Goal: Information Seeking & Learning: Learn about a topic

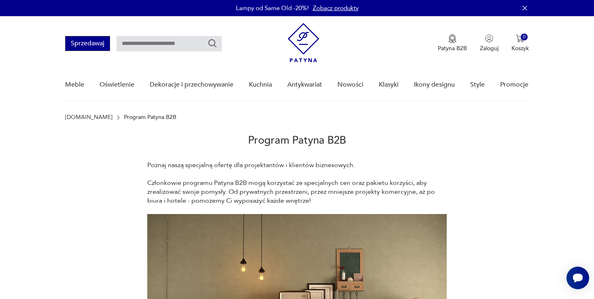
click at [83, 42] on button "Sprzedawaj" at bounding box center [87, 43] width 45 height 15
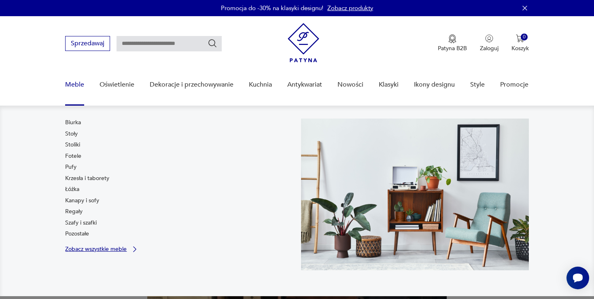
click at [83, 250] on p "Zobacz wszystkie meble" at bounding box center [96, 249] width 62 height 5
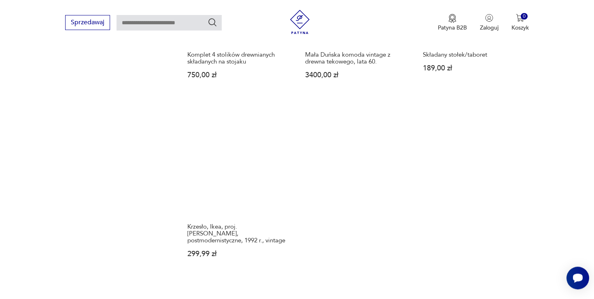
scroll to position [1165, 0]
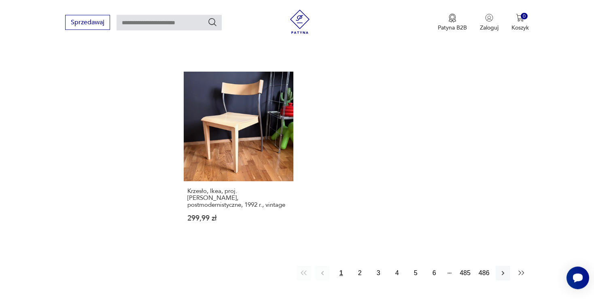
click at [524, 269] on icon "button" at bounding box center [522, 273] width 8 height 8
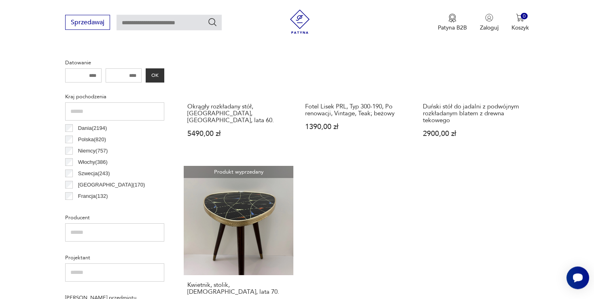
scroll to position [470, 0]
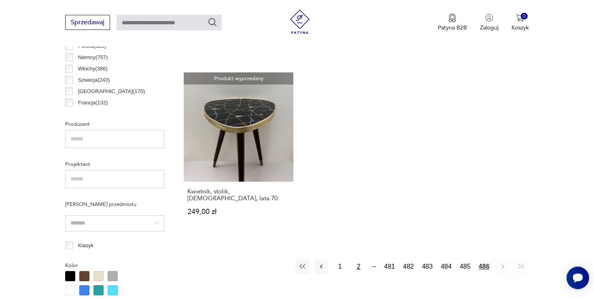
click at [362, 261] on button "2" at bounding box center [358, 266] width 15 height 15
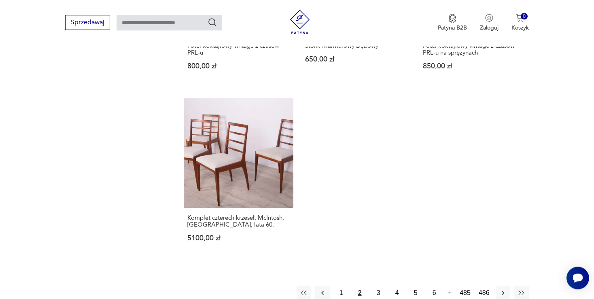
scroll to position [1197, 0]
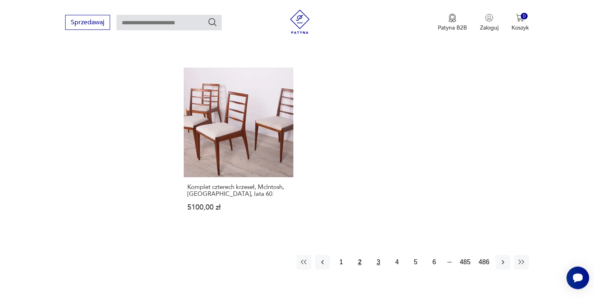
click at [378, 255] on button "3" at bounding box center [378, 262] width 15 height 15
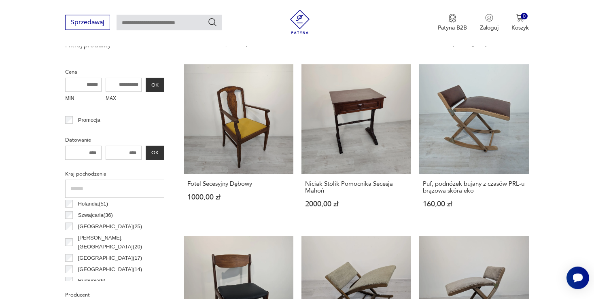
scroll to position [117, 0]
click at [73, 274] on label "Rumunia ( 6 )" at bounding box center [89, 279] width 32 height 11
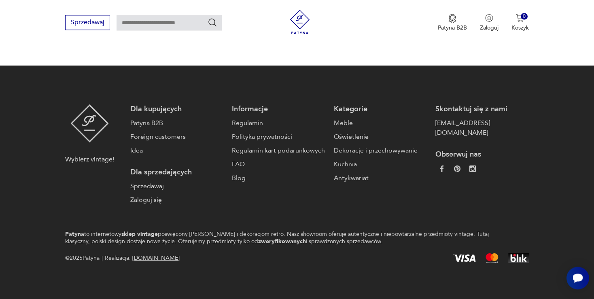
scroll to position [908, 0]
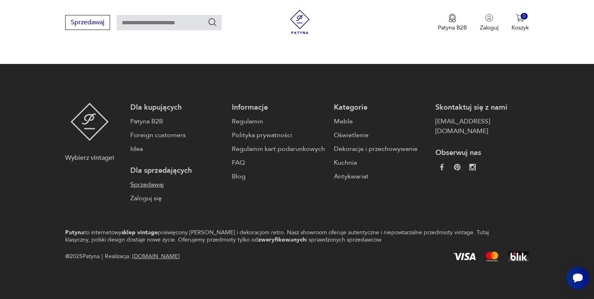
click at [152, 185] on link "Sprzedawaj" at bounding box center [177, 185] width 94 height 10
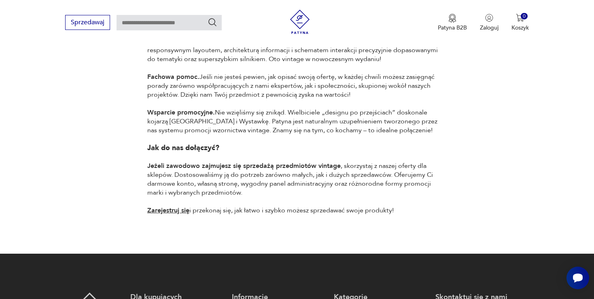
scroll to position [598, 0]
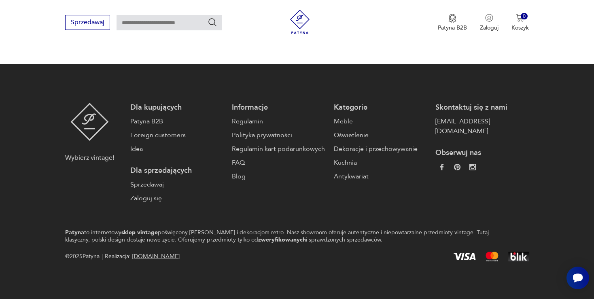
scroll to position [908, 0]
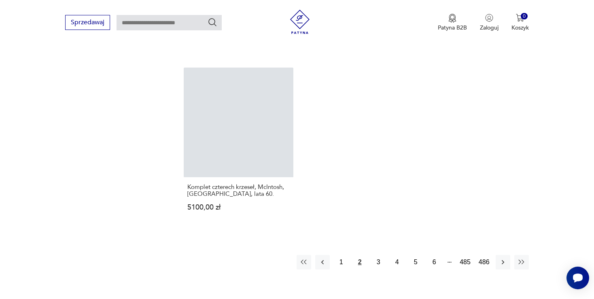
scroll to position [908, 0]
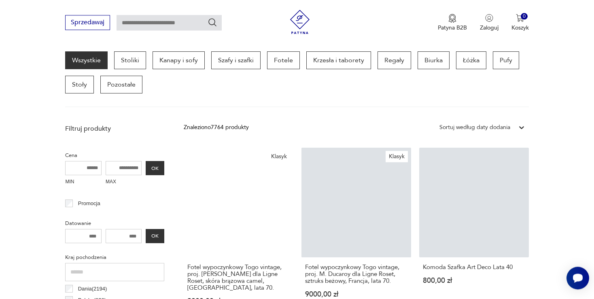
scroll to position [214, 0]
